Goal: Task Accomplishment & Management: Manage account settings

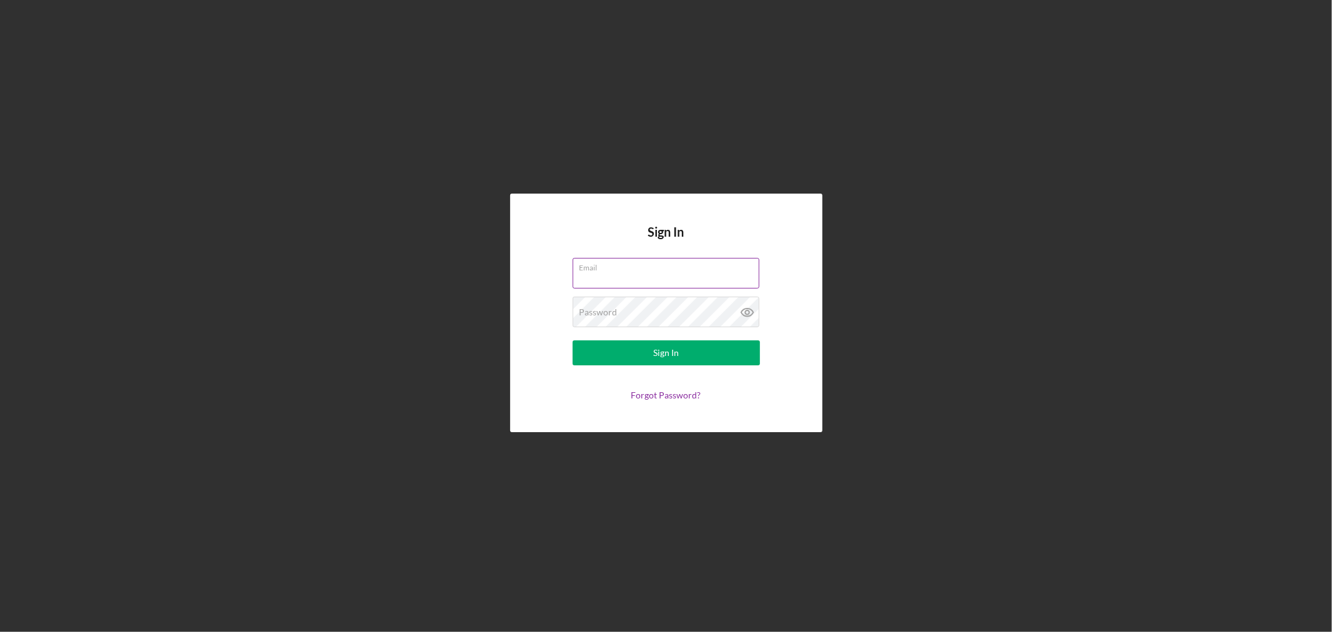
click at [678, 273] on input "Email" at bounding box center [666, 273] width 187 height 30
type input "[EMAIL_ADDRESS][DOMAIN_NAME]"
click at [669, 307] on div "Password Required" at bounding box center [666, 312] width 187 height 31
click at [703, 358] on button "Sign In" at bounding box center [666, 352] width 187 height 25
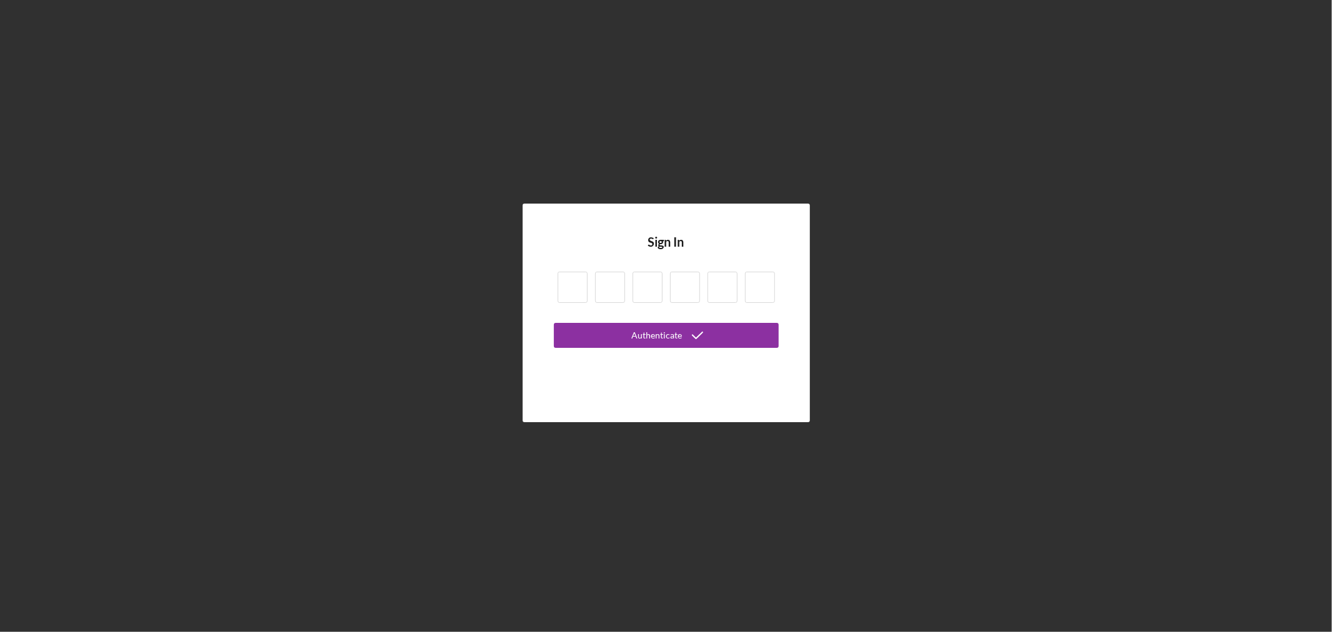
click at [579, 293] on input at bounding box center [573, 287] width 30 height 31
type input "7"
type input "0"
type input "5"
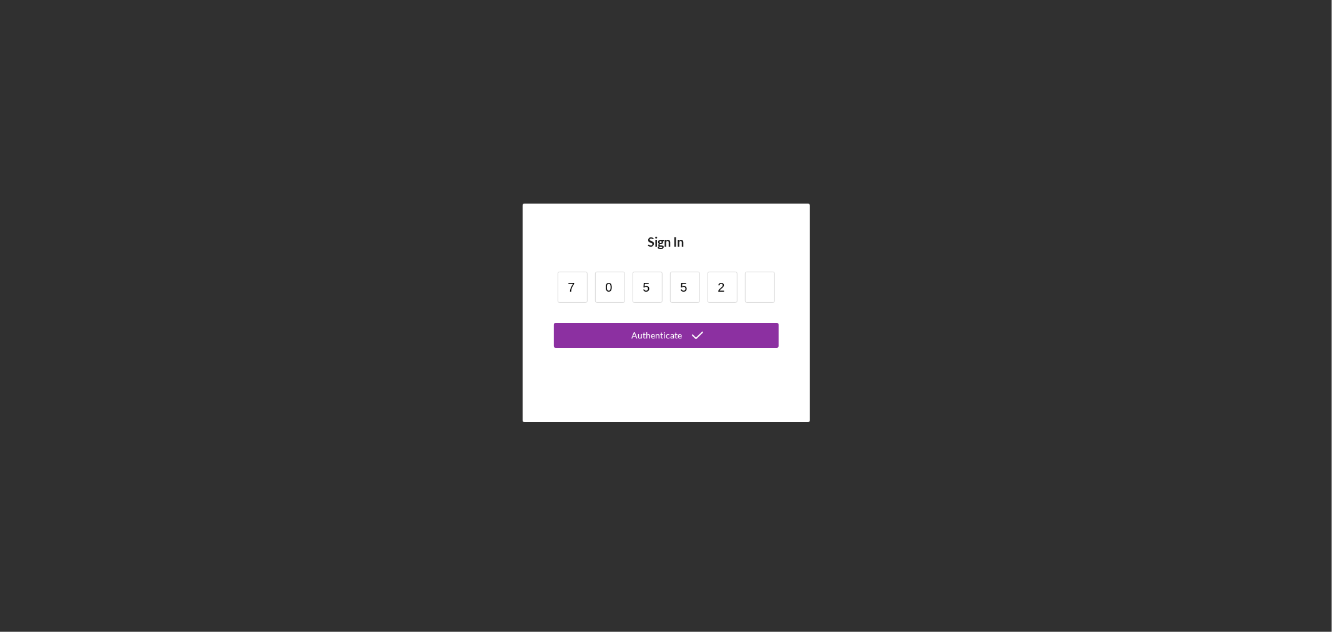
type input "2"
type input "3"
click at [679, 338] on div "Authenticate" at bounding box center [656, 335] width 51 height 25
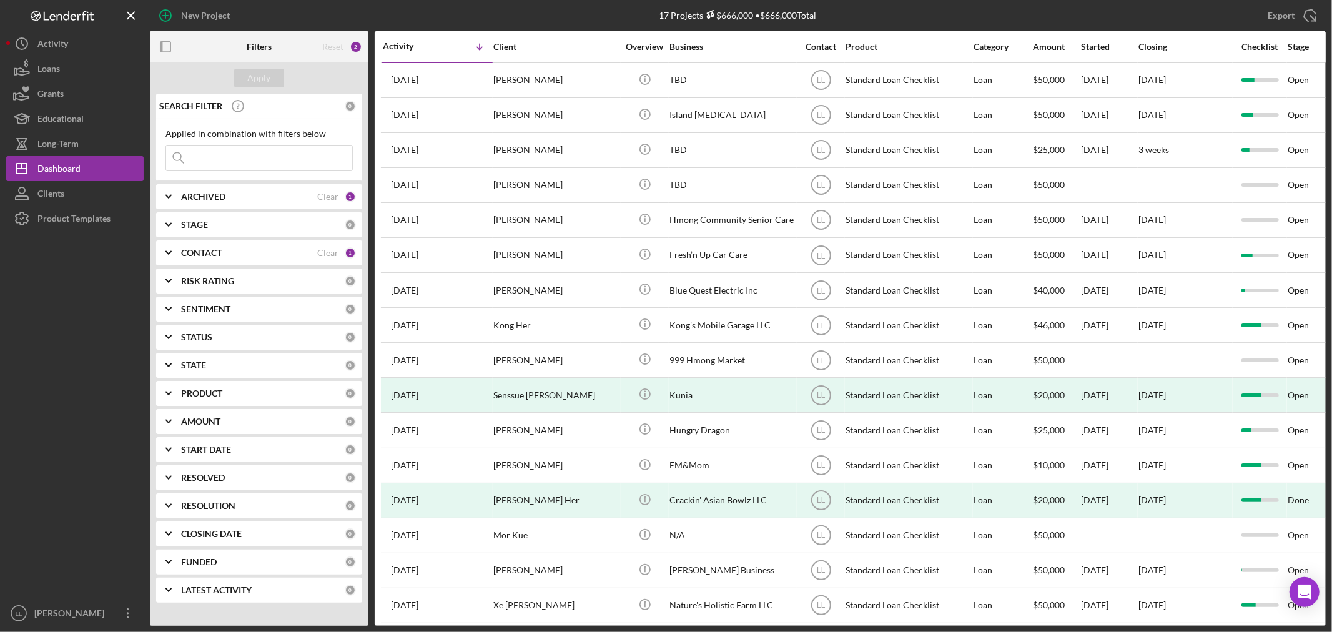
click at [272, 204] on div "ARCHIVED Clear 1" at bounding box center [268, 196] width 175 height 25
click at [183, 195] on icon "Icon/Expander" at bounding box center [168, 196] width 31 height 31
click at [237, 253] on div "CONTACT" at bounding box center [249, 253] width 136 height 10
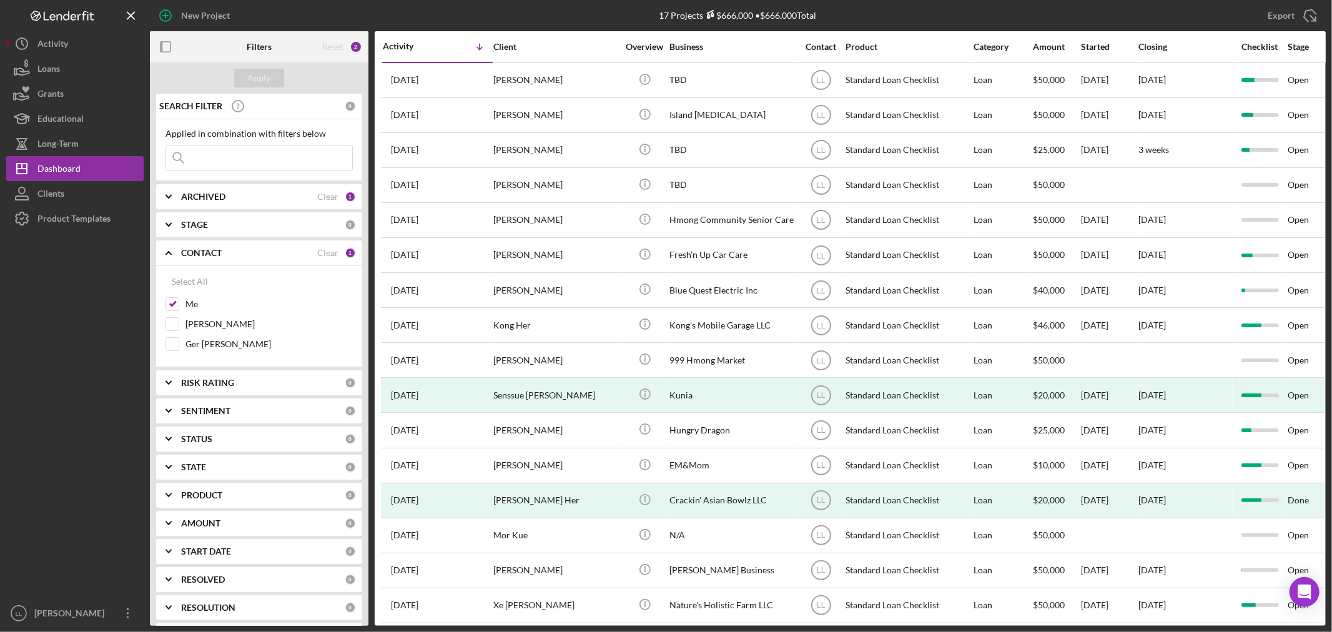
click at [236, 252] on div "CONTACT" at bounding box center [249, 253] width 136 height 10
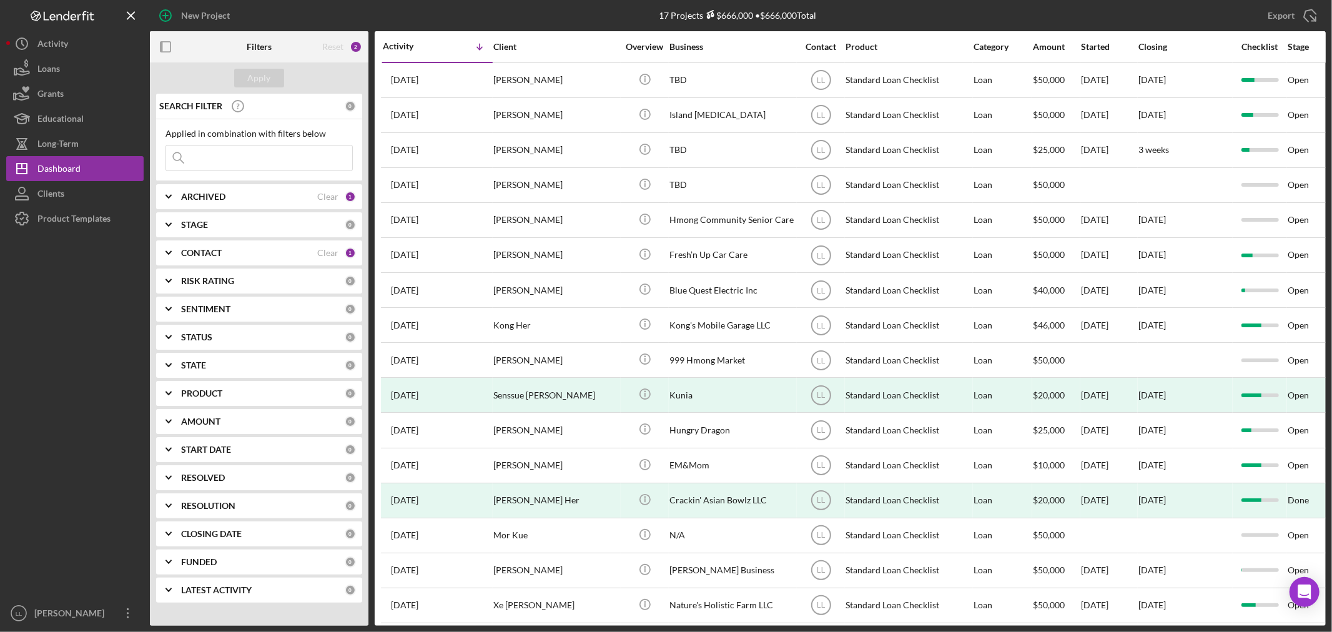
click at [236, 252] on div "CONTACT" at bounding box center [249, 253] width 136 height 10
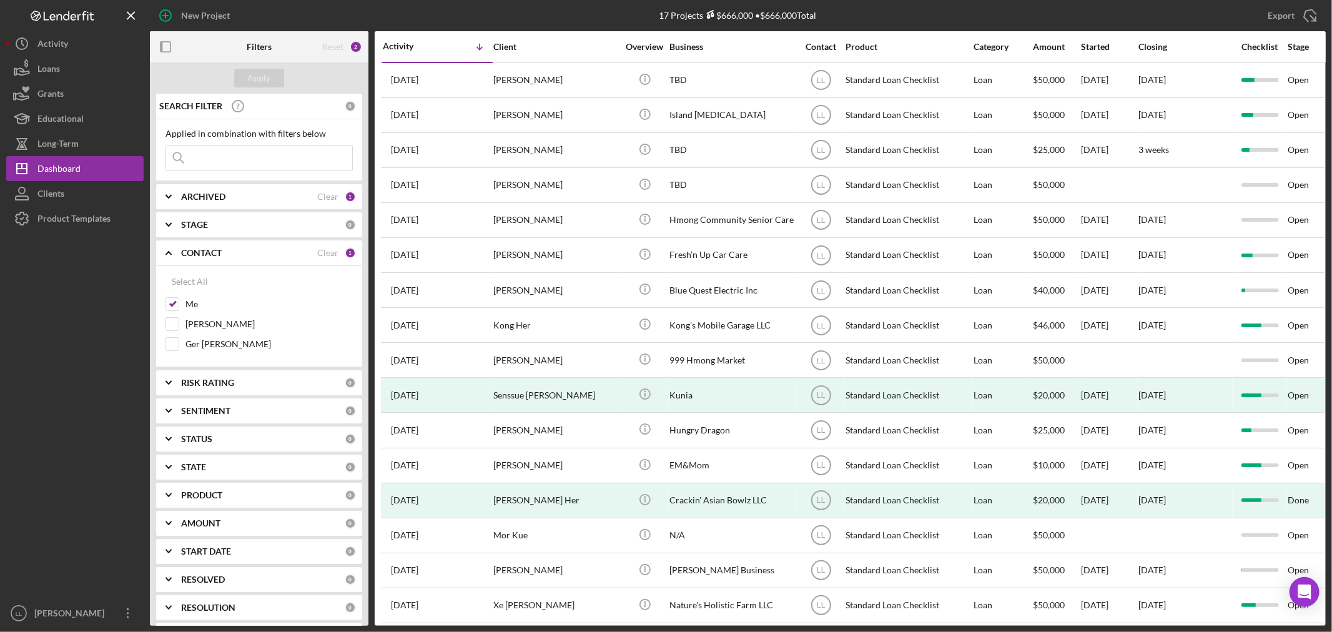
click at [230, 253] on div "CONTACT" at bounding box center [249, 253] width 136 height 10
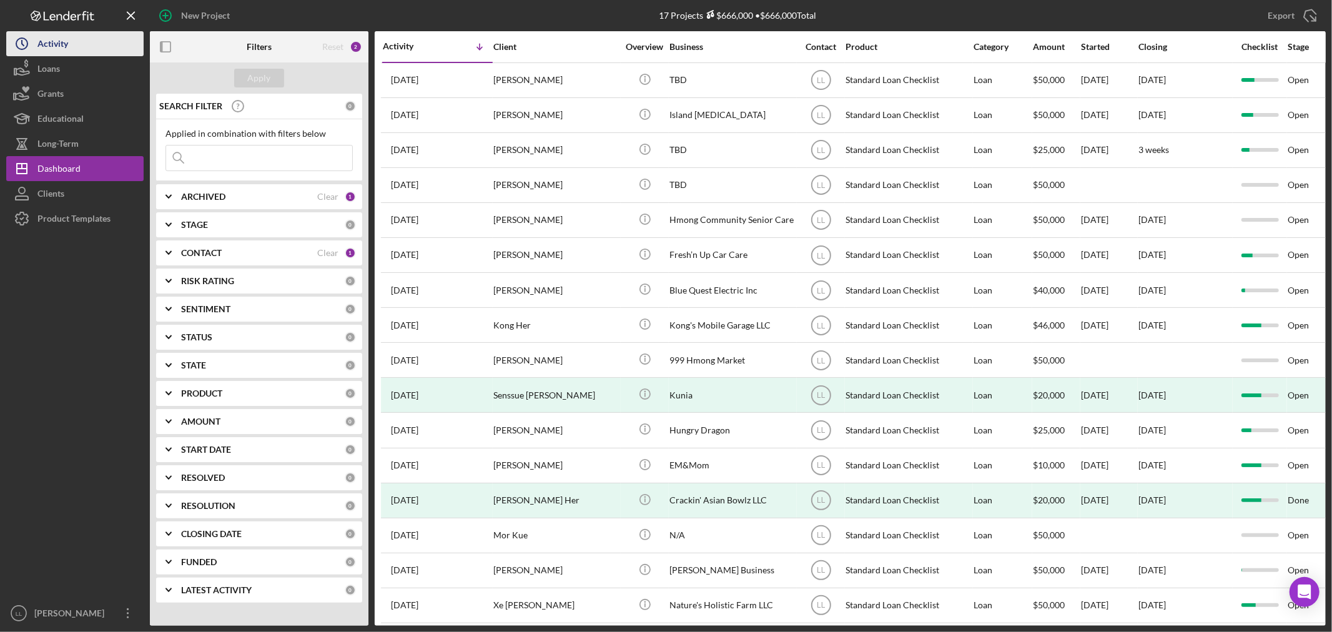
click at [42, 47] on div "Activity" at bounding box center [52, 45] width 31 height 28
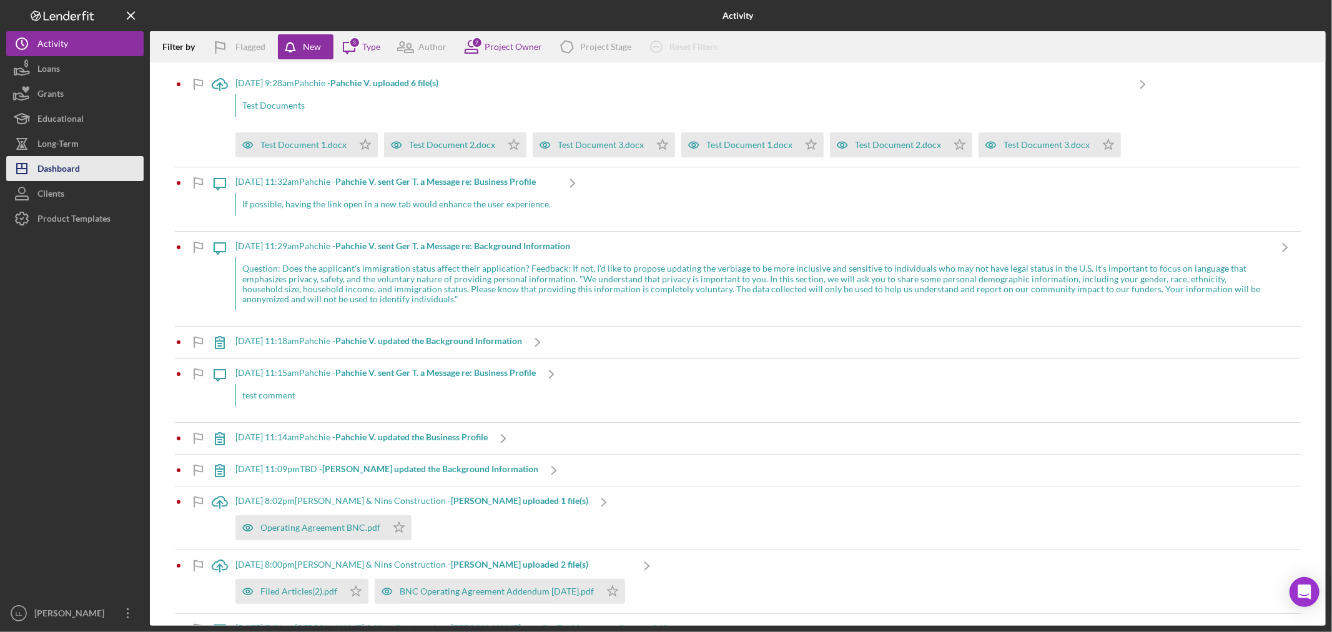
click at [73, 174] on div "Dashboard" at bounding box center [58, 170] width 42 height 28
